Goal: Information Seeking & Learning: Understand process/instructions

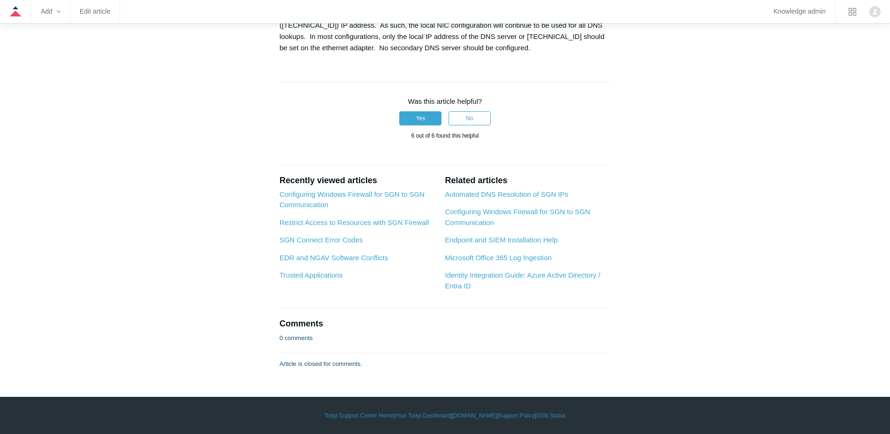
scroll to position [1127, 0]
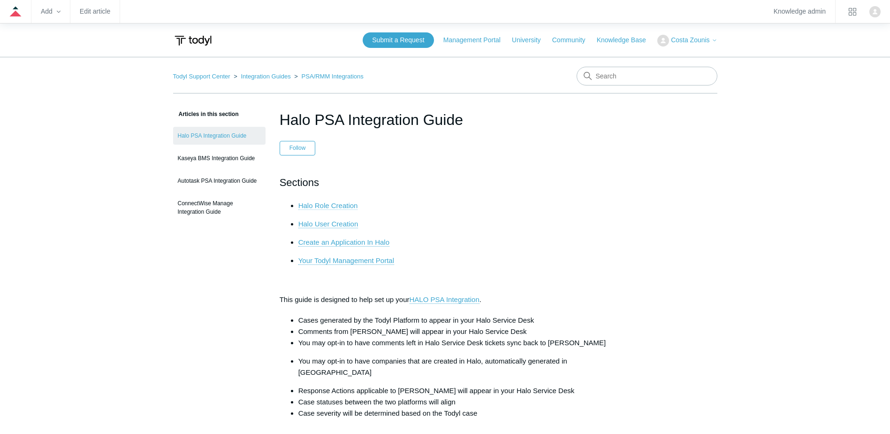
click at [329, 208] on link "Halo Role Creation" at bounding box center [329, 205] width 60 height 8
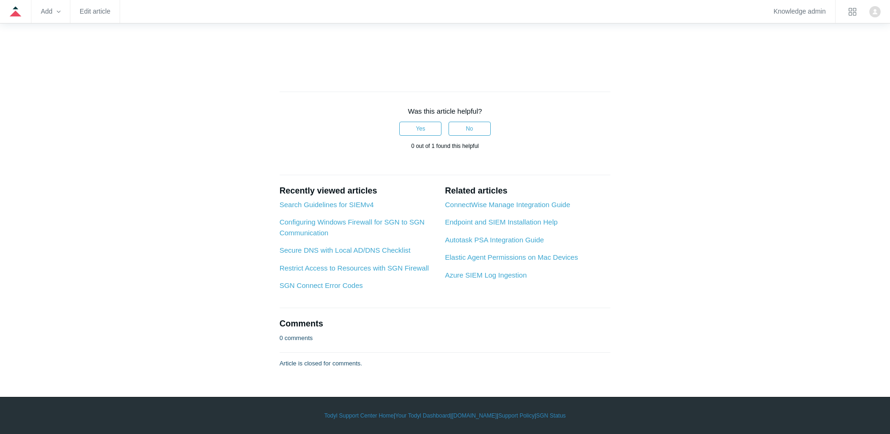
scroll to position [1435, 0]
drag, startPoint x: 371, startPoint y: 280, endPoint x: 431, endPoint y: 278, distance: 60.1
drag, startPoint x: 431, startPoint y: 278, endPoint x: 420, endPoint y: 286, distance: 13.4
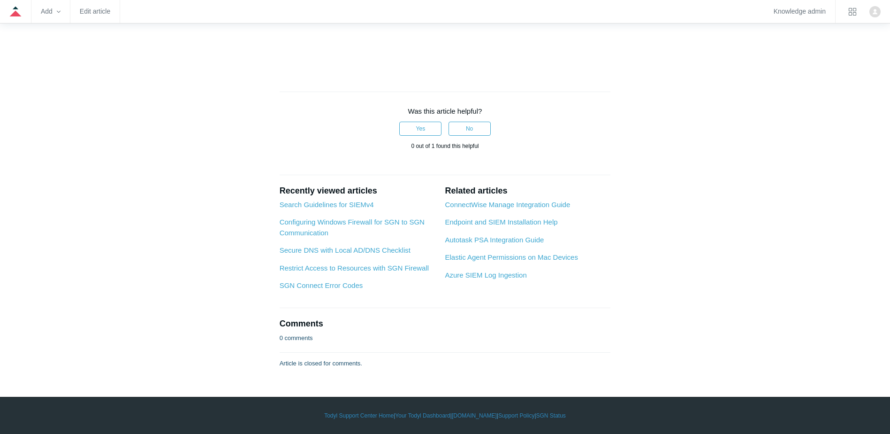
drag, startPoint x: 420, startPoint y: 286, endPoint x: 351, endPoint y: 295, distance: 70.1
drag, startPoint x: 457, startPoint y: 293, endPoint x: 467, endPoint y: 292, distance: 9.9
drag, startPoint x: 467, startPoint y: 292, endPoint x: 509, endPoint y: 303, distance: 43.9
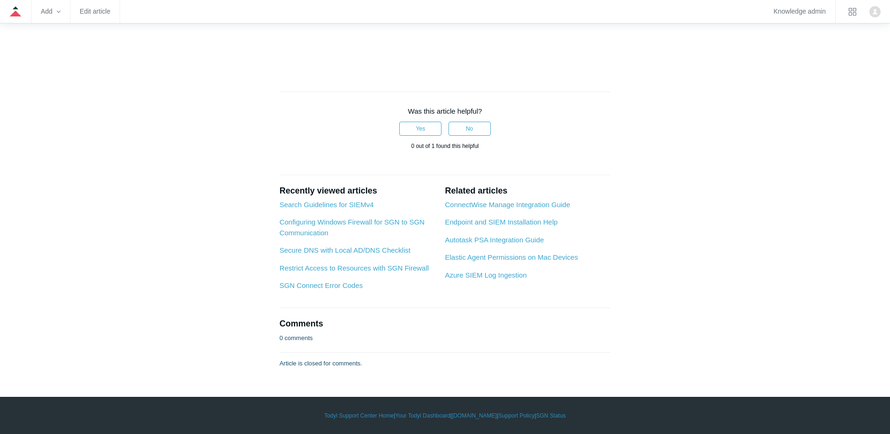
drag, startPoint x: 326, startPoint y: 260, endPoint x: 362, endPoint y: 265, distance: 37.0
drag, startPoint x: 362, startPoint y: 265, endPoint x: 337, endPoint y: 276, distance: 27.3
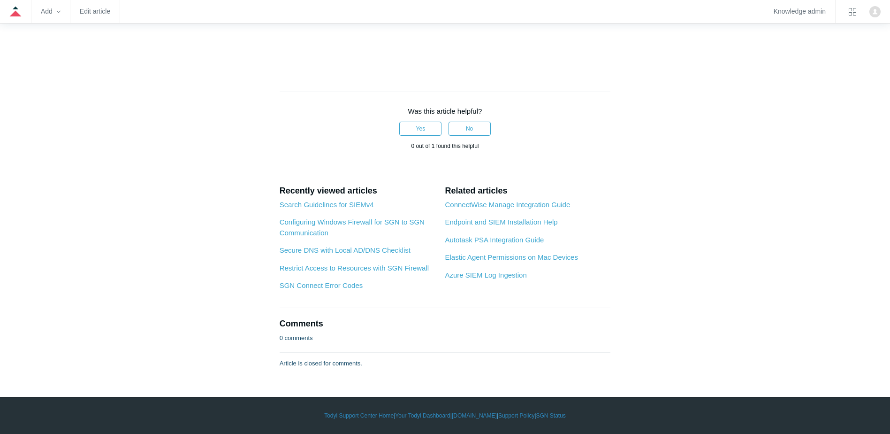
drag, startPoint x: 337, startPoint y: 276, endPoint x: 385, endPoint y: 278, distance: 47.4
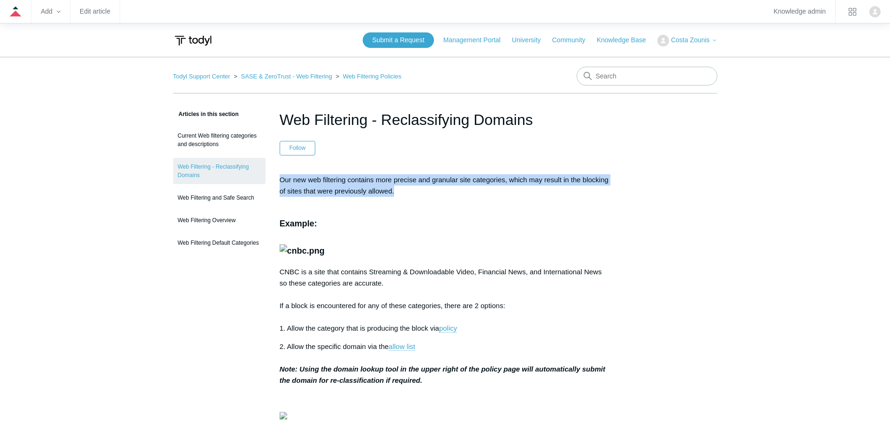
drag, startPoint x: 276, startPoint y: 179, endPoint x: 621, endPoint y: 198, distance: 345.0
click at [621, 198] on article "Web Filtering - Reclassifying Domains Follow Not yet followed by anyone Our new…" at bounding box center [446, 435] width 360 height 655
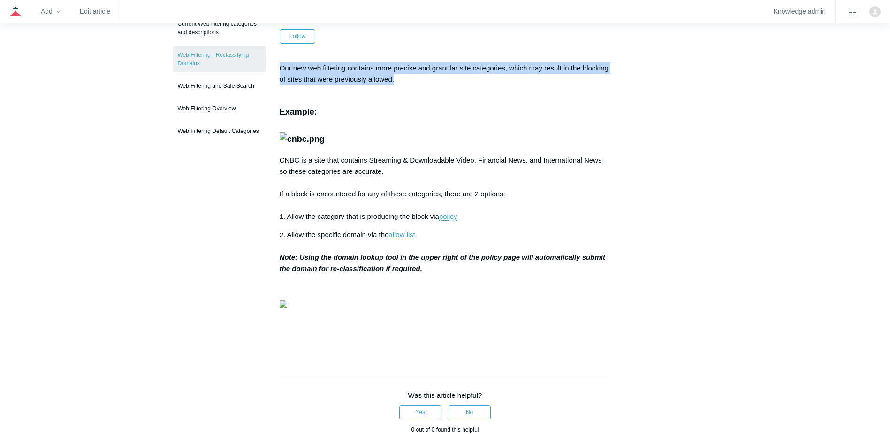
scroll to position [141, 0]
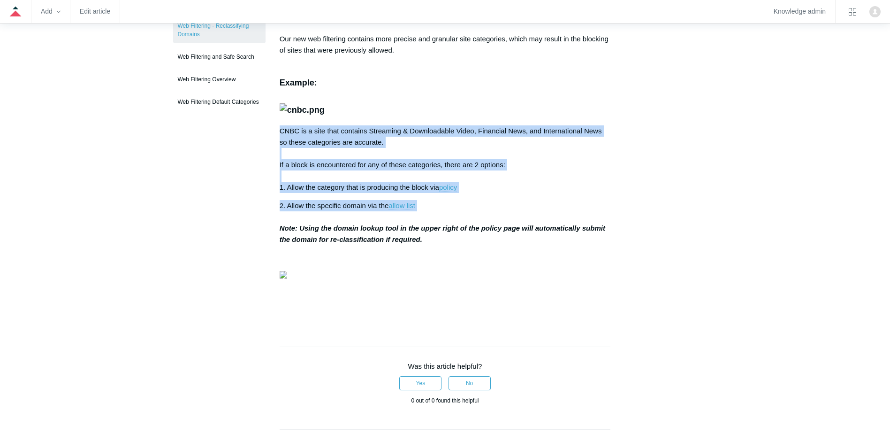
drag, startPoint x: 279, startPoint y: 219, endPoint x: 504, endPoint y: 296, distance: 237.2
click at [504, 296] on article "Web Filtering - Reclassifying Domains Follow Not yet followed by anyone Our new…" at bounding box center [446, 295] width 360 height 655
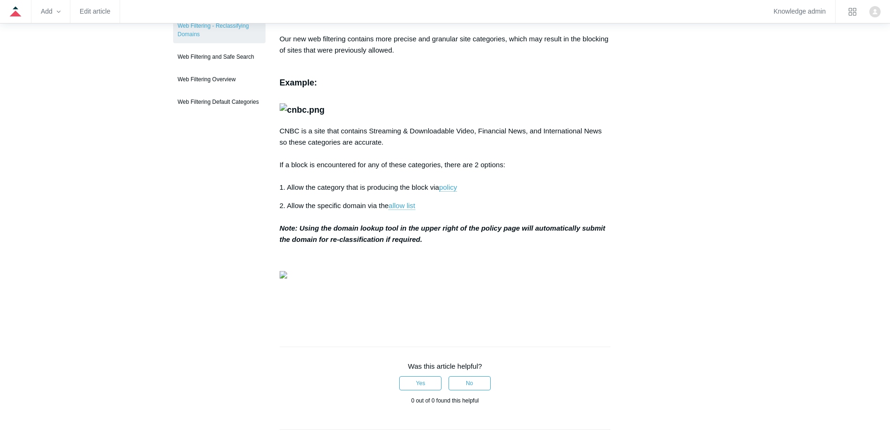
click at [352, 243] on strong "Note: Using the domain lookup tool in the upper right of the policy page will a…" at bounding box center [443, 233] width 326 height 19
drag, startPoint x: 277, startPoint y: 318, endPoint x: 533, endPoint y: 324, distance: 255.9
click at [533, 324] on article "Web Filtering - Reclassifying Domains Follow Not yet followed by anyone Our new…" at bounding box center [446, 295] width 360 height 655
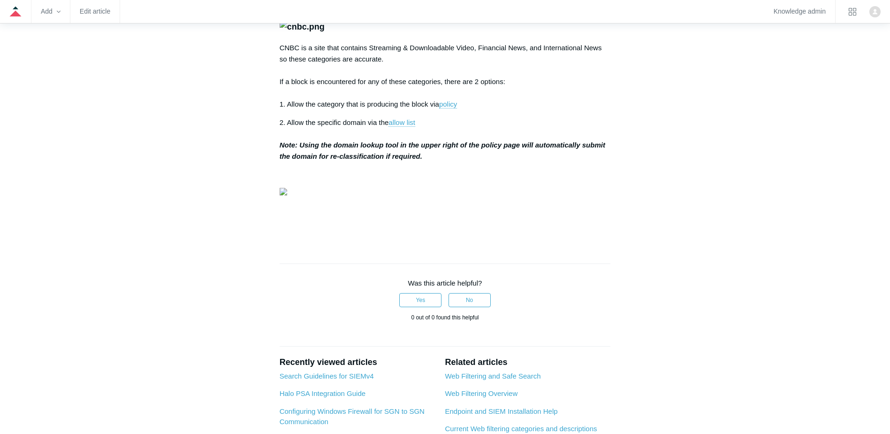
scroll to position [235, 0]
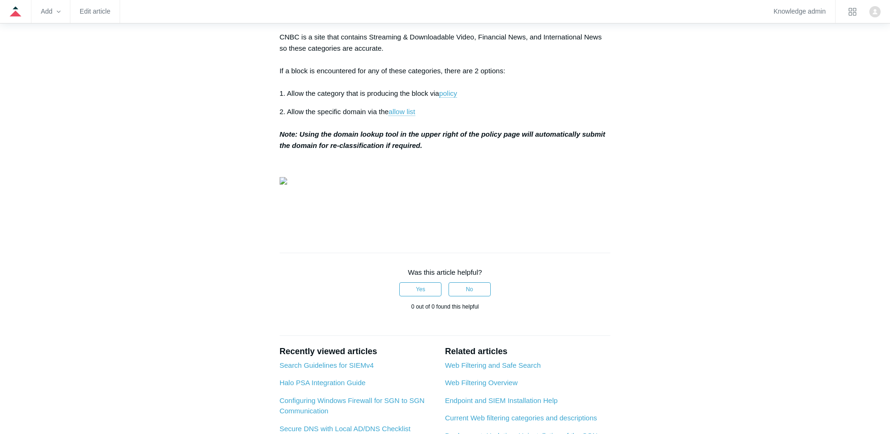
click at [289, 149] on strong "Note: Using the domain lookup tool in the upper right of the policy page will a…" at bounding box center [443, 139] width 326 height 19
click at [272, 225] on article "Web Filtering - Reclassifying Domains Follow Not yet followed by anyone Our new…" at bounding box center [446, 201] width 360 height 655
drag, startPoint x: 386, startPoint y: 223, endPoint x: 500, endPoint y: 236, distance: 114.3
click at [500, 151] on p "2. Allow the specific domain via the allow list Note: Using the domain lookup t…" at bounding box center [445, 128] width 331 height 45
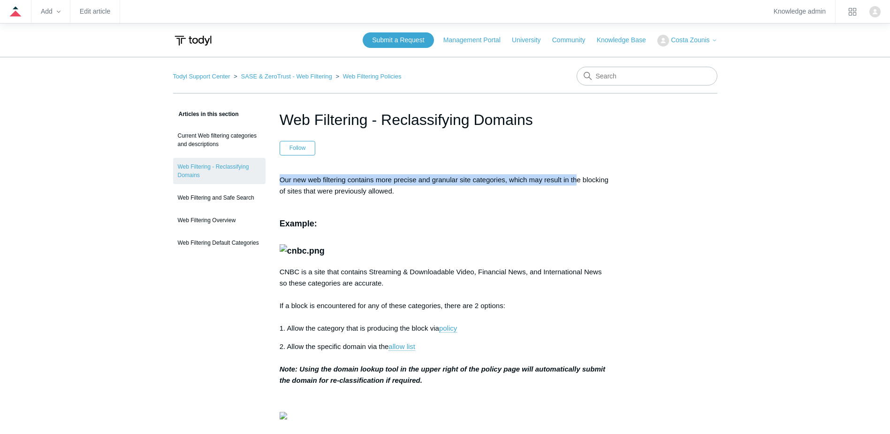
drag, startPoint x: 278, startPoint y: 179, endPoint x: 579, endPoint y: 183, distance: 300.4
click at [579, 183] on article "Web Filtering - Reclassifying Domains Follow Not yet followed by anyone Our new…" at bounding box center [446, 435] width 360 height 655
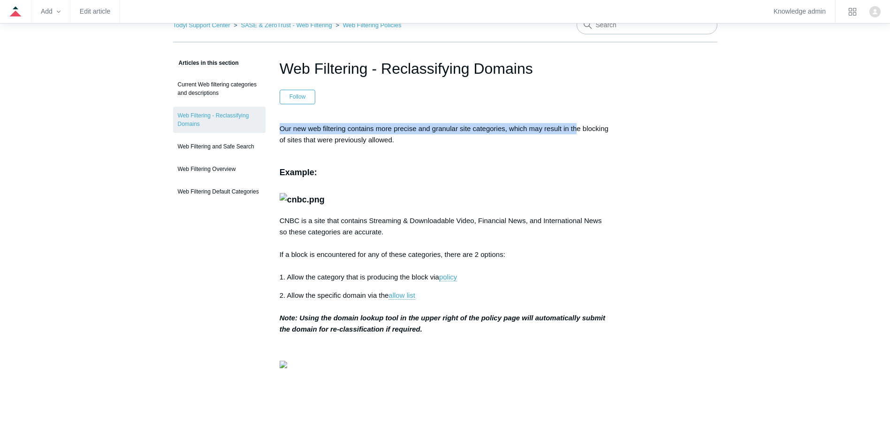
scroll to position [94, 0]
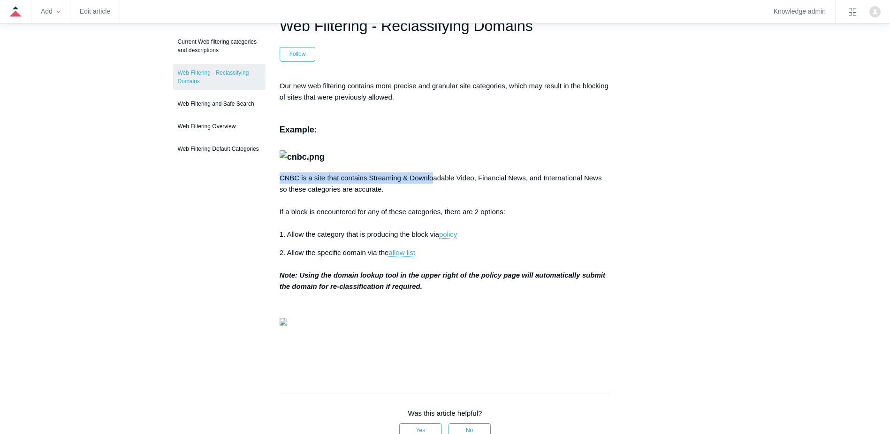
drag, startPoint x: 281, startPoint y: 266, endPoint x: 434, endPoint y: 269, distance: 153.1
click at [434, 240] on p "CNBC is a site that contains Streaming & Downloadable Video, Financial News, an…" at bounding box center [445, 206] width 331 height 68
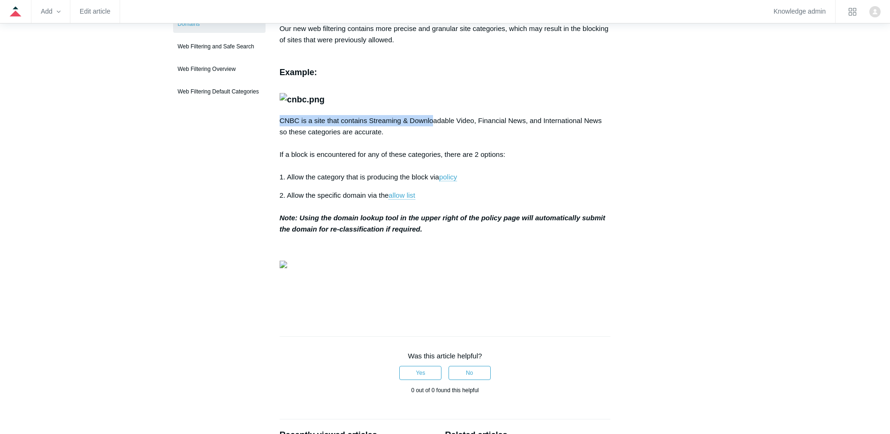
scroll to position [188, 0]
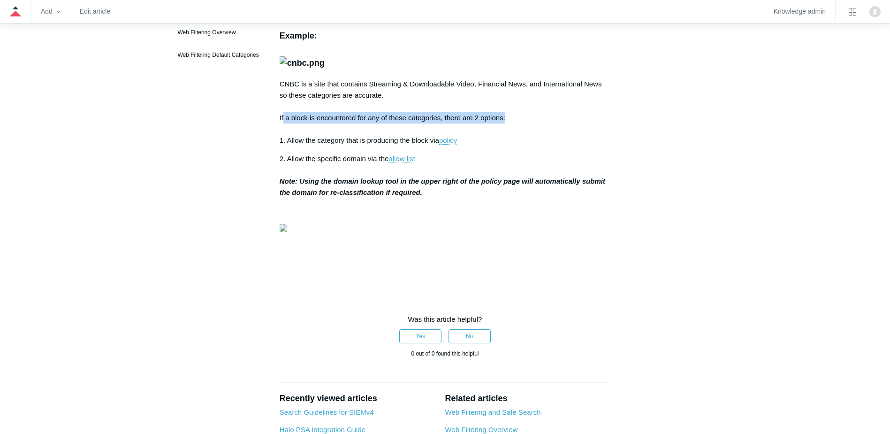
drag, startPoint x: 284, startPoint y: 206, endPoint x: 509, endPoint y: 204, distance: 225.3
click at [509, 146] on p "CNBC is a site that contains Streaming & Downloadable Video, Financial News, an…" at bounding box center [445, 112] width 331 height 68
click at [278, 224] on article "Web Filtering - Reclassifying Domains Follow Not yet followed by anyone Our new…" at bounding box center [446, 248] width 360 height 655
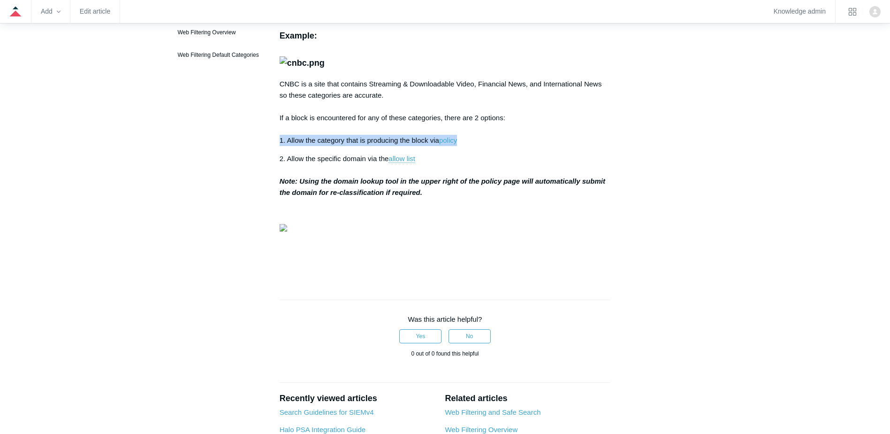
drag, startPoint x: 295, startPoint y: 225, endPoint x: 486, endPoint y: 226, distance: 190.6
click at [486, 226] on article "Web Filtering - Reclassifying Domains Follow Not yet followed by anyone Our new…" at bounding box center [446, 248] width 360 height 655
drag, startPoint x: 309, startPoint y: 265, endPoint x: 593, endPoint y: 273, distance: 284.6
click at [593, 198] on p "2. Allow the specific domain via the allow list Note: Using the domain lookup t…" at bounding box center [445, 175] width 331 height 45
drag, startPoint x: 593, startPoint y: 273, endPoint x: 523, endPoint y: 285, distance: 70.9
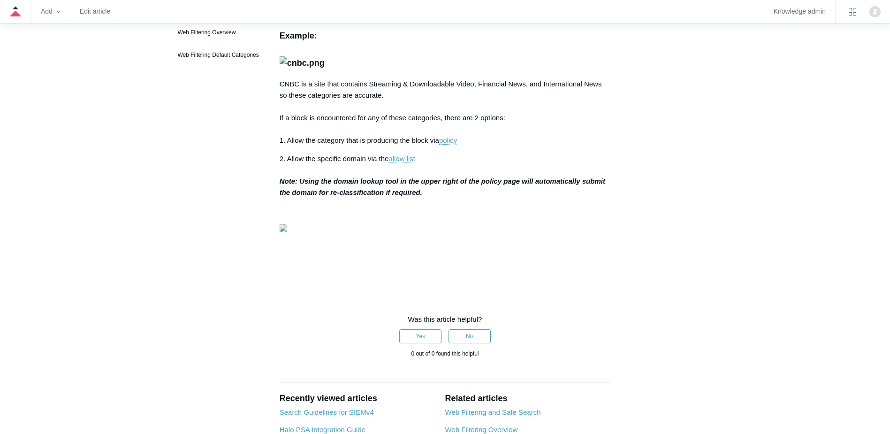
click at [523, 271] on div "Our new web filtering contains more precise and granular site categories, which…" at bounding box center [445, 128] width 331 height 285
drag, startPoint x: 480, startPoint y: 266, endPoint x: 602, endPoint y: 275, distance: 122.4
click at [602, 198] on p "2. Allow the specific domain via the allow list Note: Using the domain lookup t…" at bounding box center [445, 175] width 331 height 45
click at [372, 216] on p at bounding box center [445, 210] width 331 height 11
drag, startPoint x: 294, startPoint y: 262, endPoint x: 426, endPoint y: 284, distance: 133.1
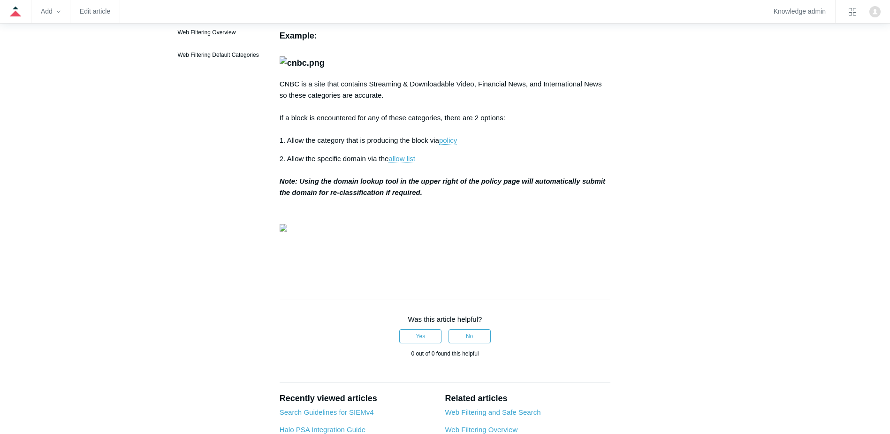
click at [426, 284] on article "Web Filtering - Reclassifying Domains Follow Not yet followed by anyone Our new…" at bounding box center [446, 248] width 360 height 655
click at [426, 198] on p "2. Allow the specific domain via the allow list Note: Using the domain lookup t…" at bounding box center [445, 175] width 331 height 45
drag, startPoint x: 300, startPoint y: 271, endPoint x: 461, endPoint y: 276, distance: 160.6
click at [461, 198] on p "2. Allow the specific domain via the allow list Note: Using the domain lookup t…" at bounding box center [445, 175] width 331 height 45
drag, startPoint x: 461, startPoint y: 276, endPoint x: 465, endPoint y: 326, distance: 49.9
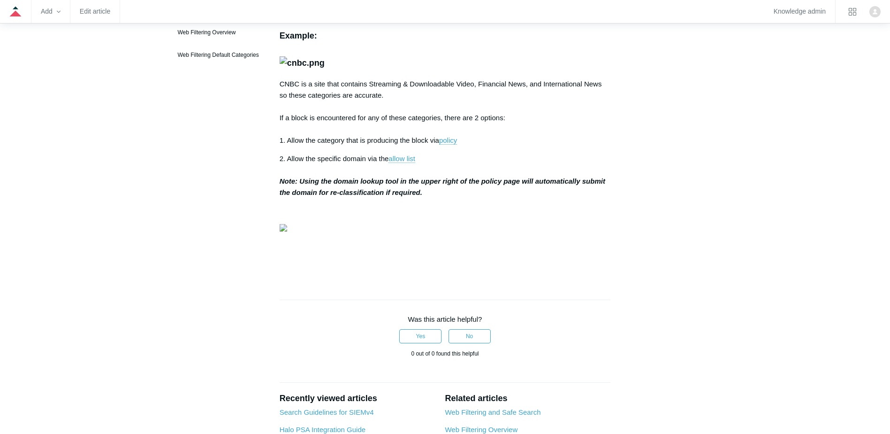
click at [287, 231] on img at bounding box center [284, 228] width 8 height 8
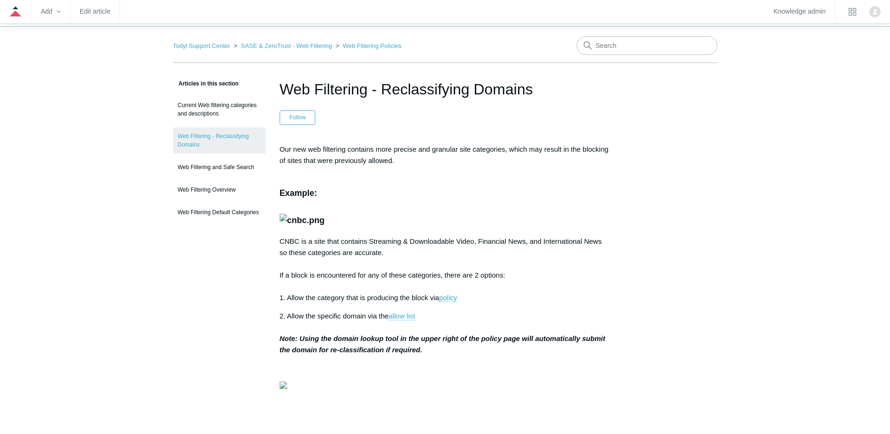
scroll to position [0, 0]
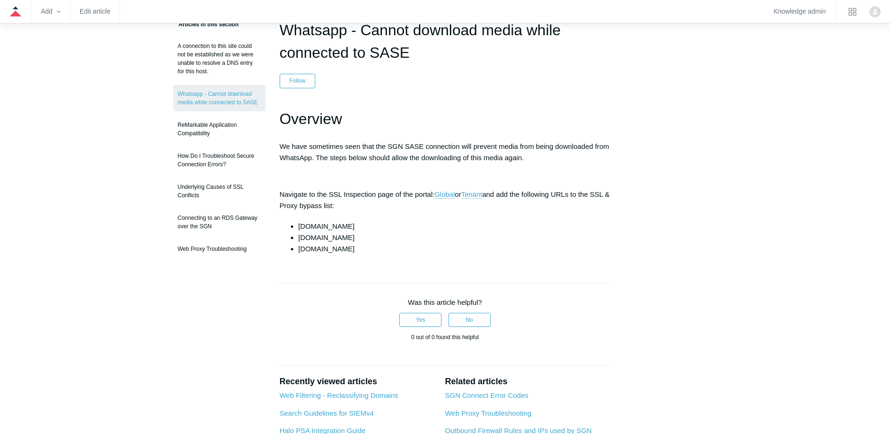
scroll to position [94, 0]
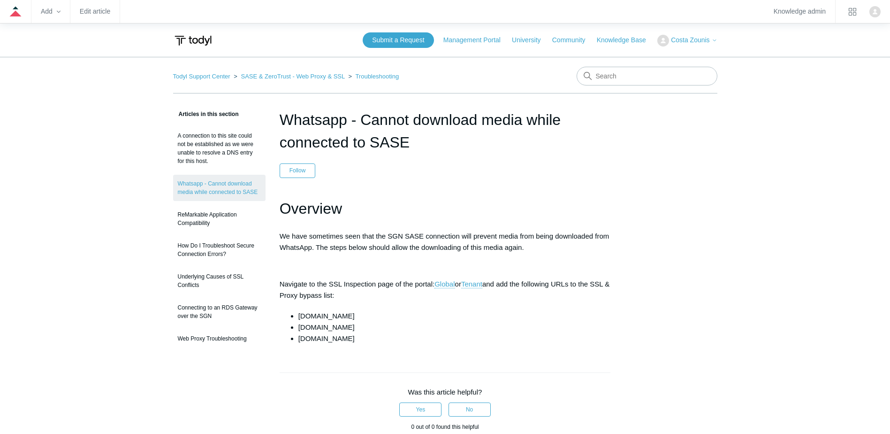
drag, startPoint x: 307, startPoint y: 317, endPoint x: 372, endPoint y: 313, distance: 64.4
click at [372, 313] on ul "[DOMAIN_NAME] [DOMAIN_NAME] [DOMAIN_NAME]" at bounding box center [450, 327] width 322 height 34
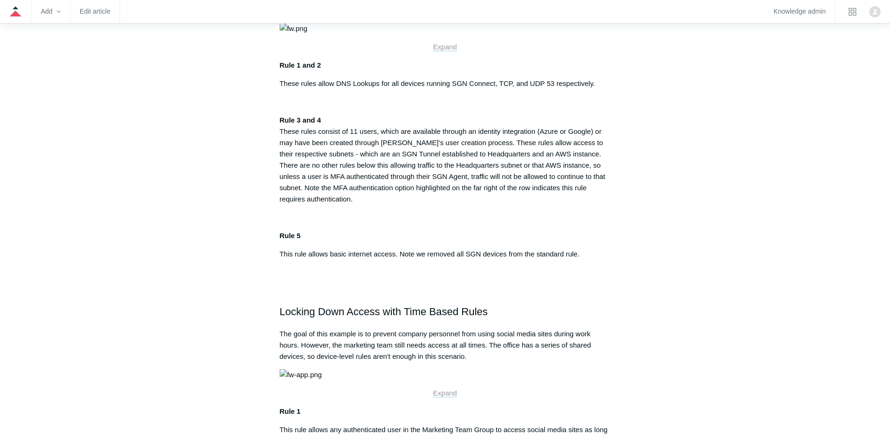
scroll to position [313, 0]
